Goal: Task Accomplishment & Management: Complete application form

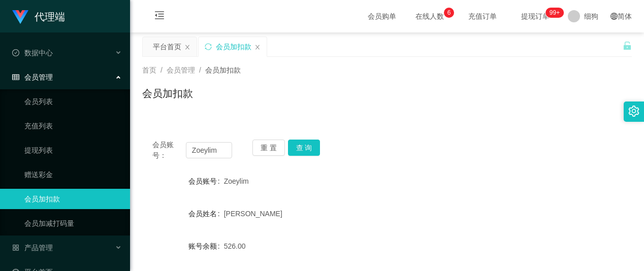
scroll to position [17, 0]
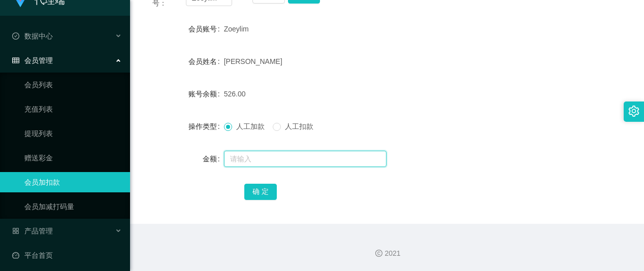
click at [258, 163] on input "text" at bounding box center [305, 159] width 162 height 16
type input "8"
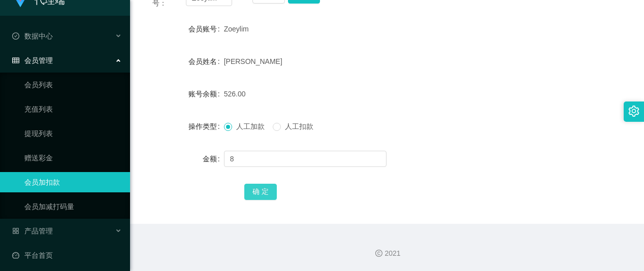
click at [253, 196] on button "确 定" at bounding box center [260, 192] width 32 height 16
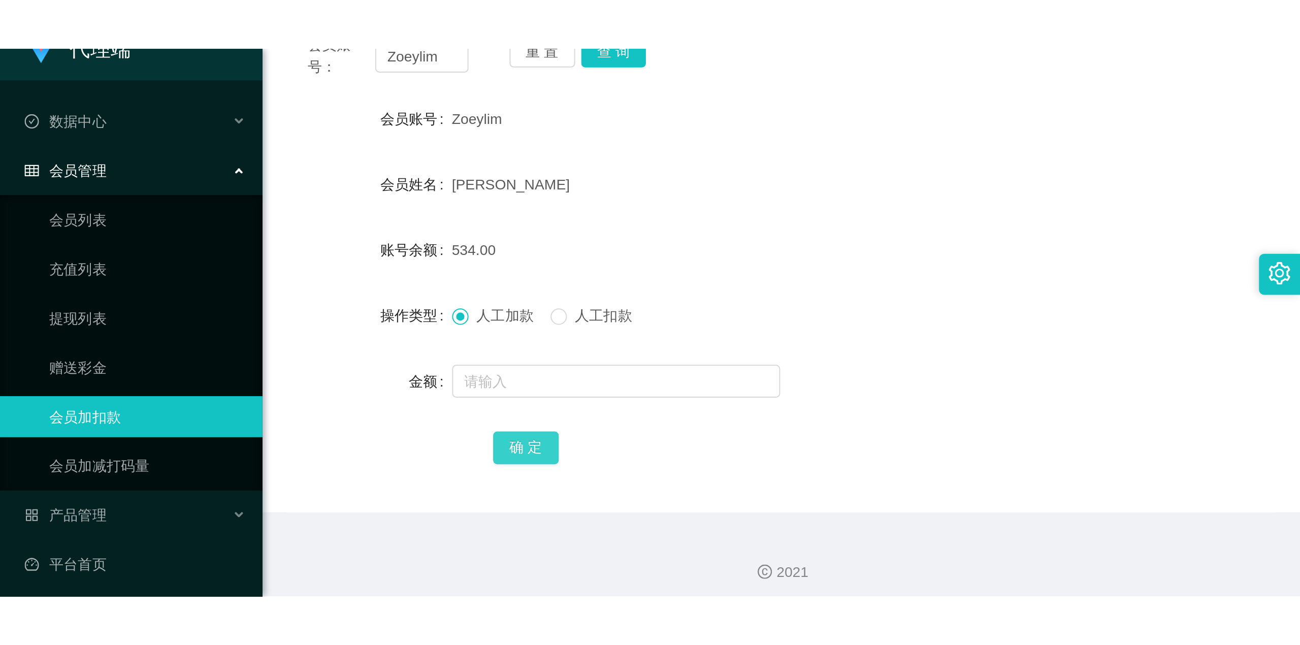
scroll to position [152, 0]
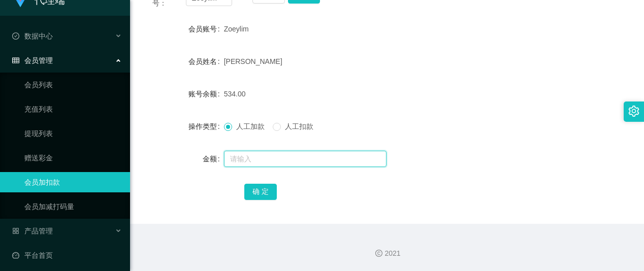
click at [242, 154] on input "text" at bounding box center [305, 159] width 162 height 16
type input "8"
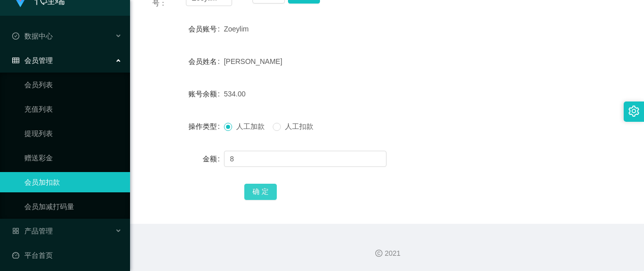
click at [269, 197] on button "确 定" at bounding box center [260, 192] width 32 height 16
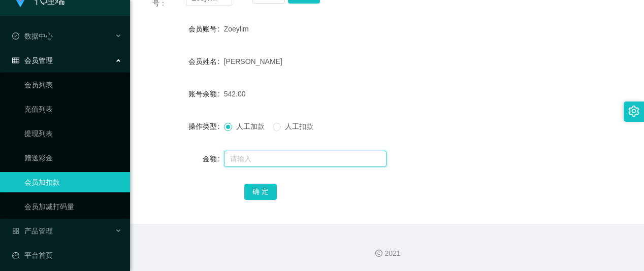
click at [253, 156] on input "text" at bounding box center [305, 159] width 162 height 16
type input "8"
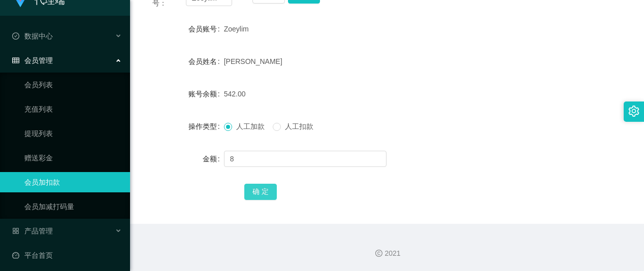
click at [260, 191] on button "确 定" at bounding box center [260, 192] width 32 height 16
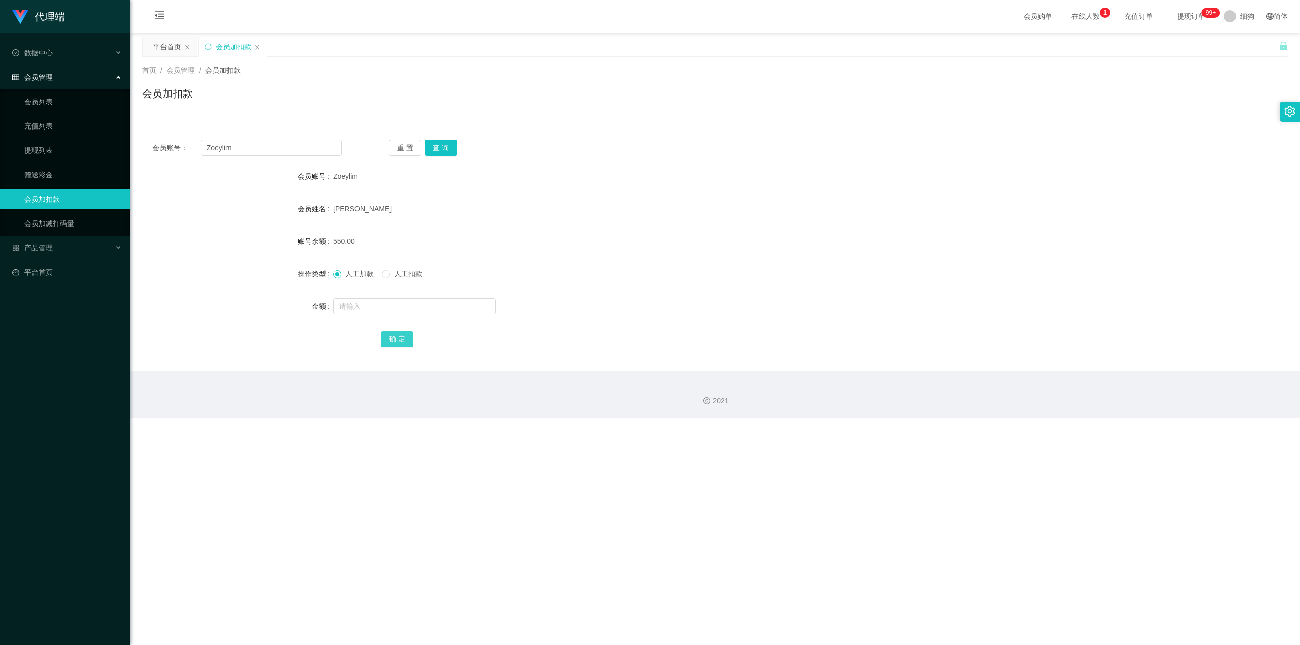
scroll to position [0, 0]
